Goal: Feedback & Contribution: Submit feedback/report problem

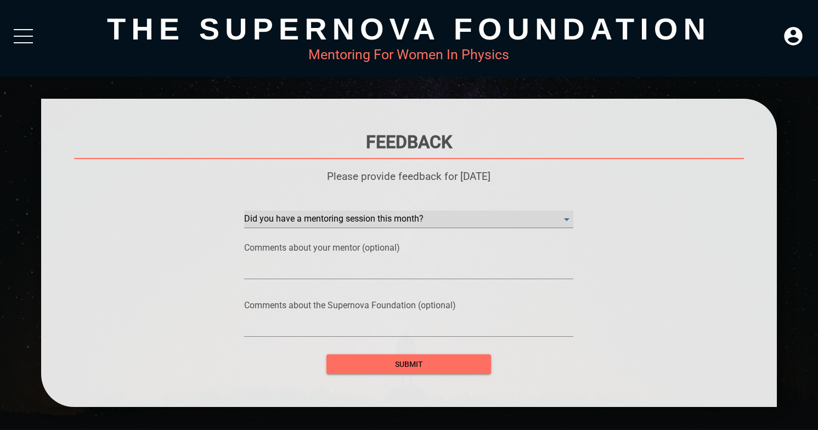
click at [350, 227] on month\? "​" at bounding box center [408, 220] width 329 height 18
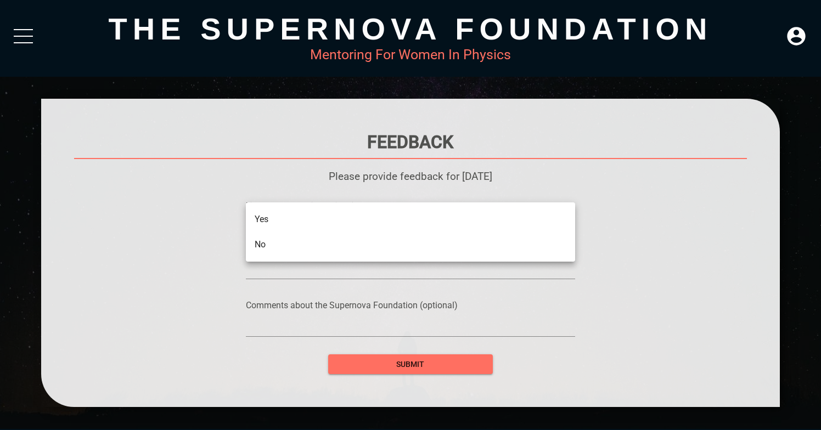
click at [346, 239] on li "No" at bounding box center [410, 244] width 329 height 25
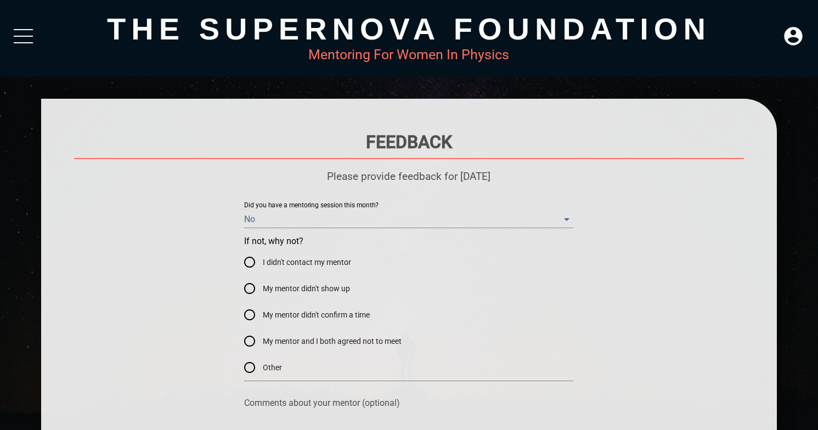
click at [314, 318] on span "My mentor didn't confirm a time" at bounding box center [316, 315] width 107 height 12
click at [263, 318] on input "My mentor didn't confirm a time" at bounding box center [249, 315] width 26 height 26
radio input "true"
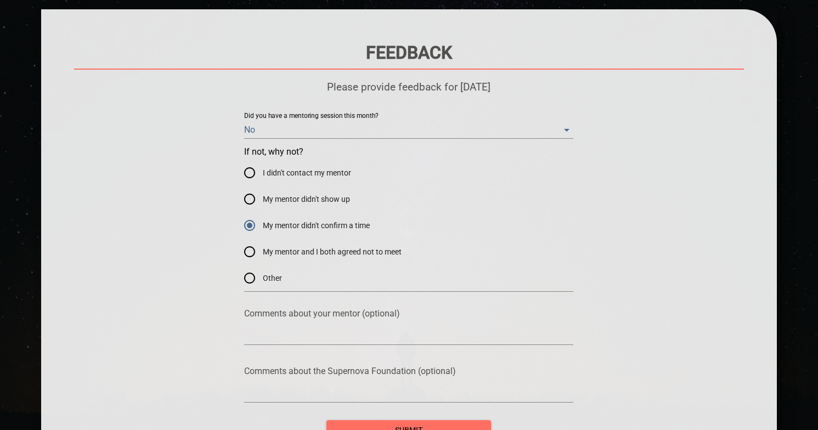
scroll to position [91, 0]
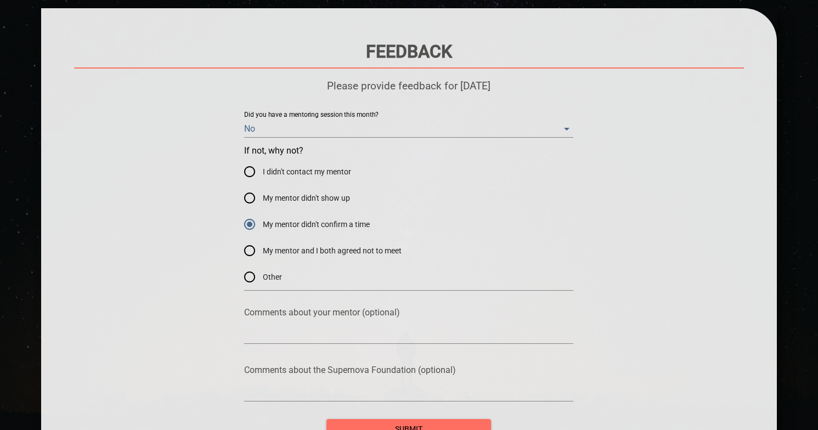
click at [309, 329] on div at bounding box center [408, 335] width 329 height 18
type textarea "she is great"
click at [297, 394] on textarea at bounding box center [408, 392] width 329 height 10
type textarea "thank you!"
click at [308, 339] on textarea "she is great" at bounding box center [408, 335] width 329 height 10
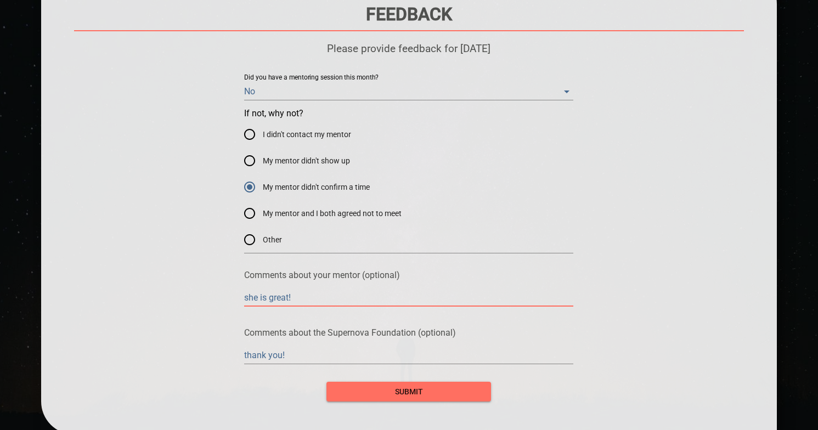
scroll to position [135, 0]
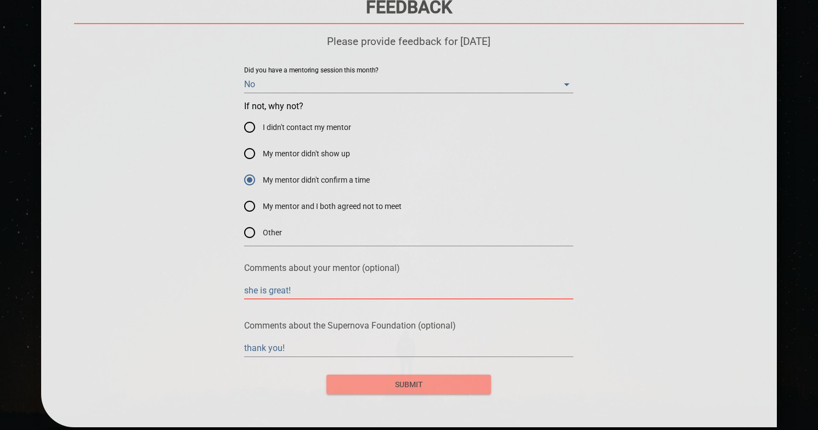
type textarea "she is great!"
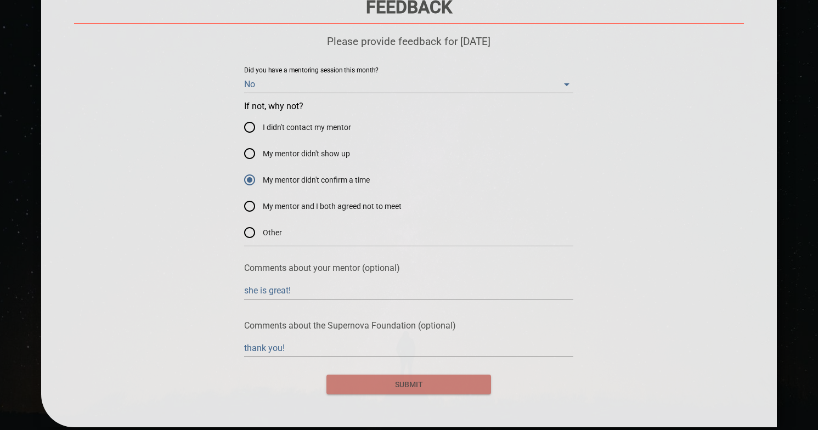
click at [339, 377] on button "submit" at bounding box center [408, 385] width 165 height 20
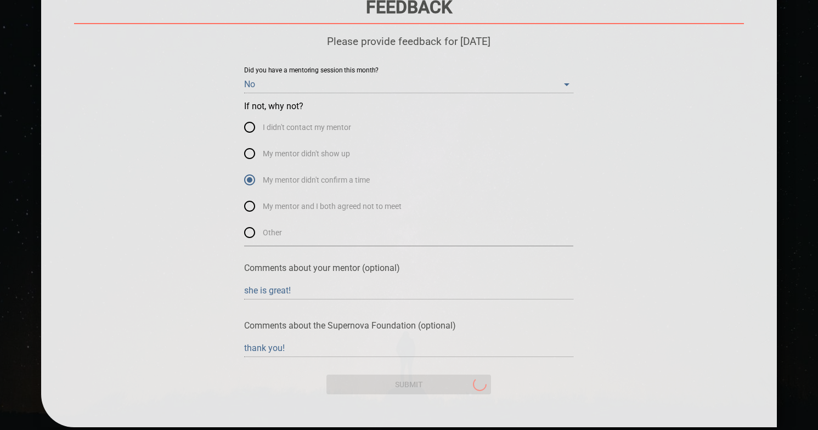
scroll to position [0, 0]
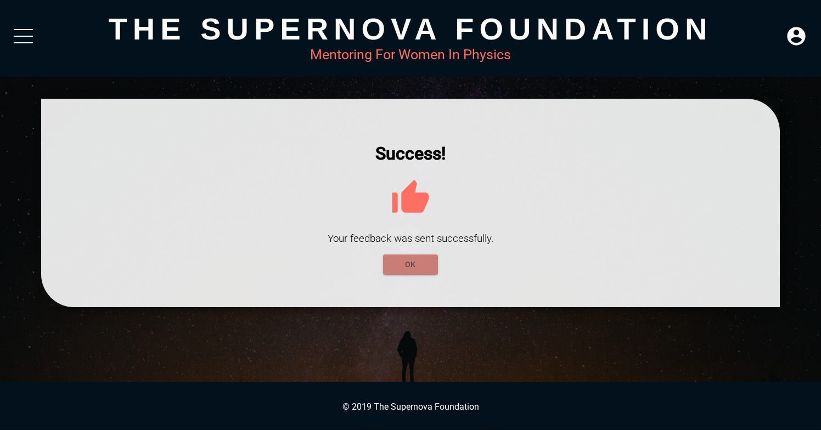
click at [416, 261] on span "OK" at bounding box center [410, 265] width 37 height 14
